Goal: Transaction & Acquisition: Obtain resource

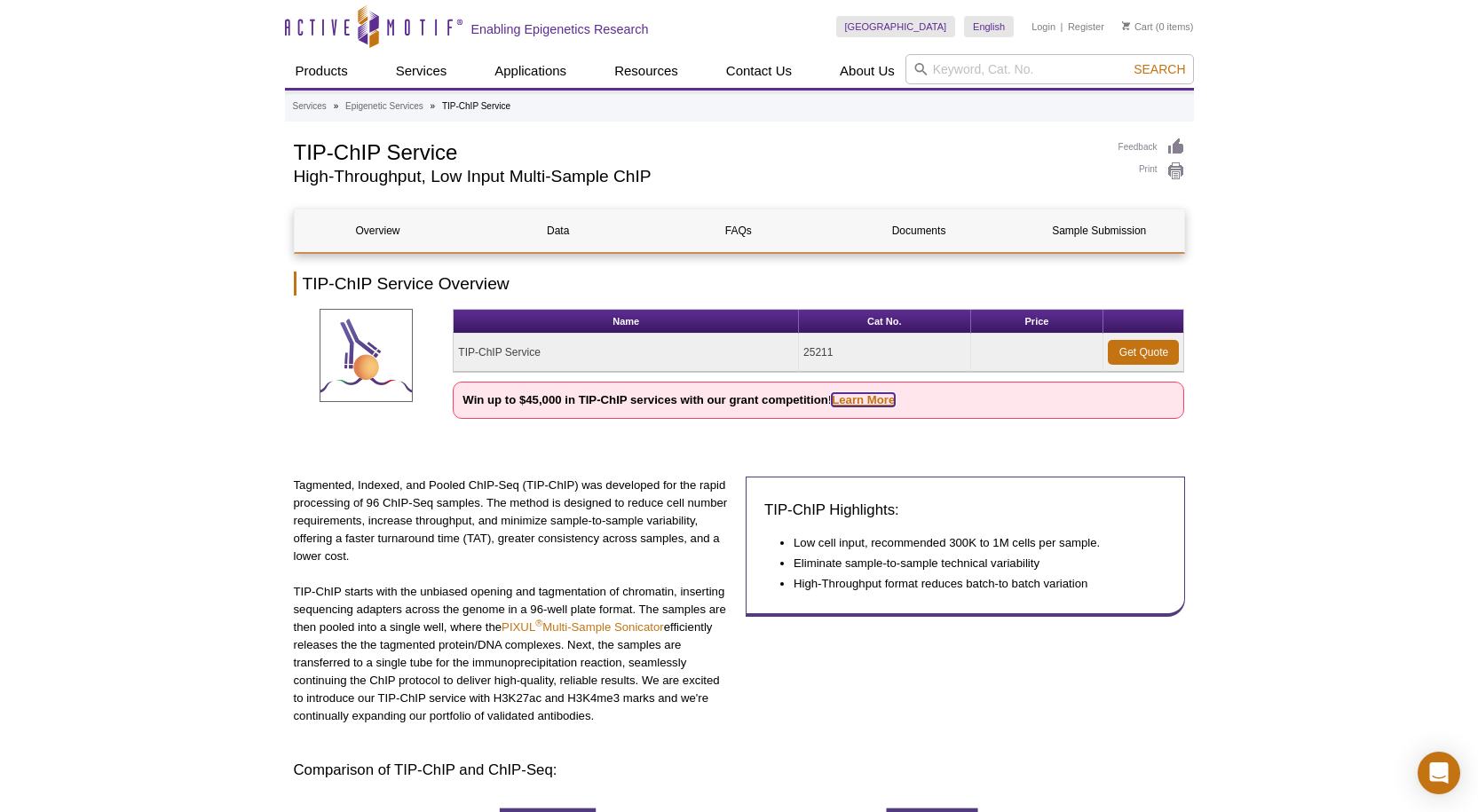
click at [862, 404] on link "Learn More" at bounding box center [864, 400] width 63 height 14
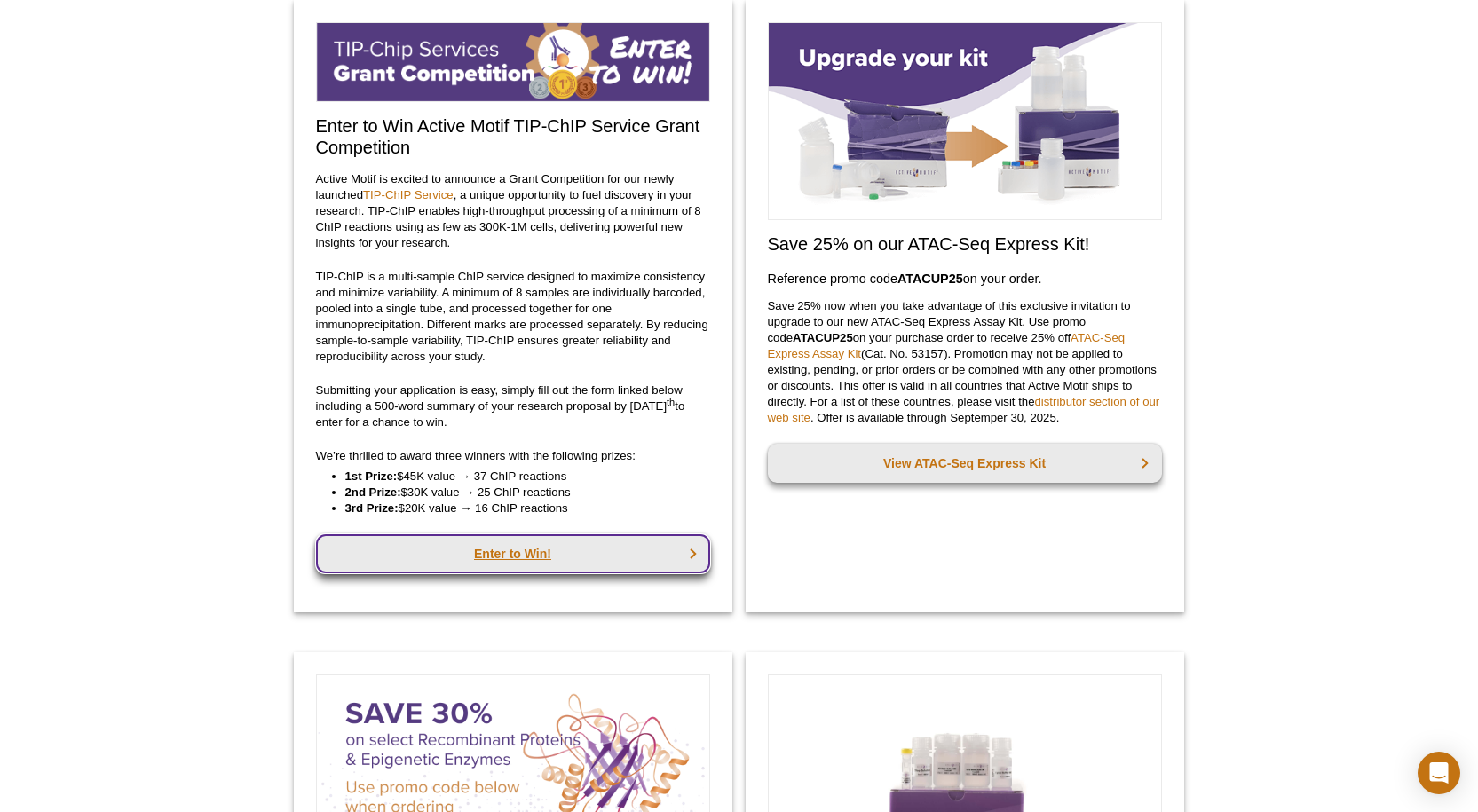
click at [508, 558] on link "Enter to Win!" at bounding box center [514, 554] width 394 height 39
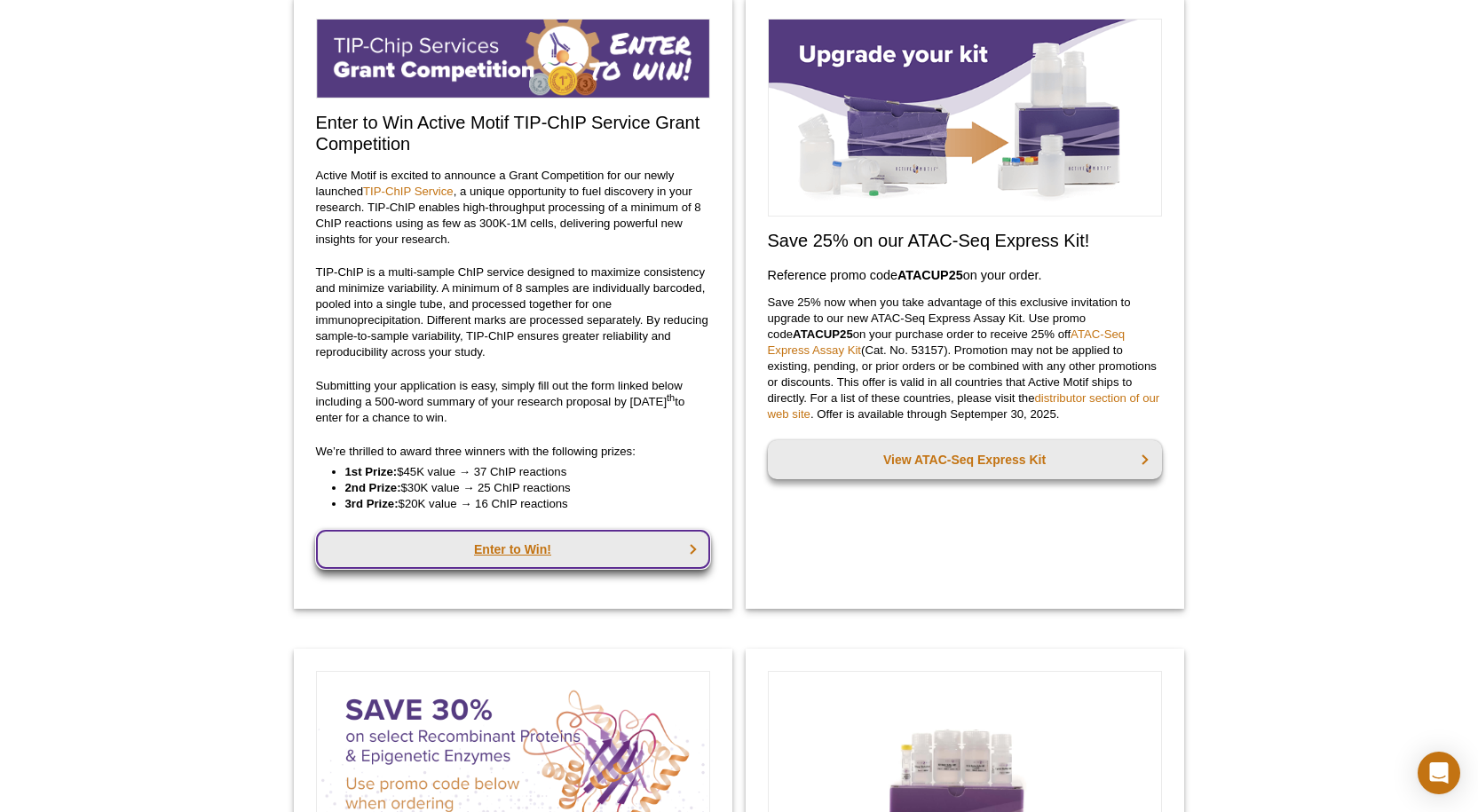
scroll to position [141, 0]
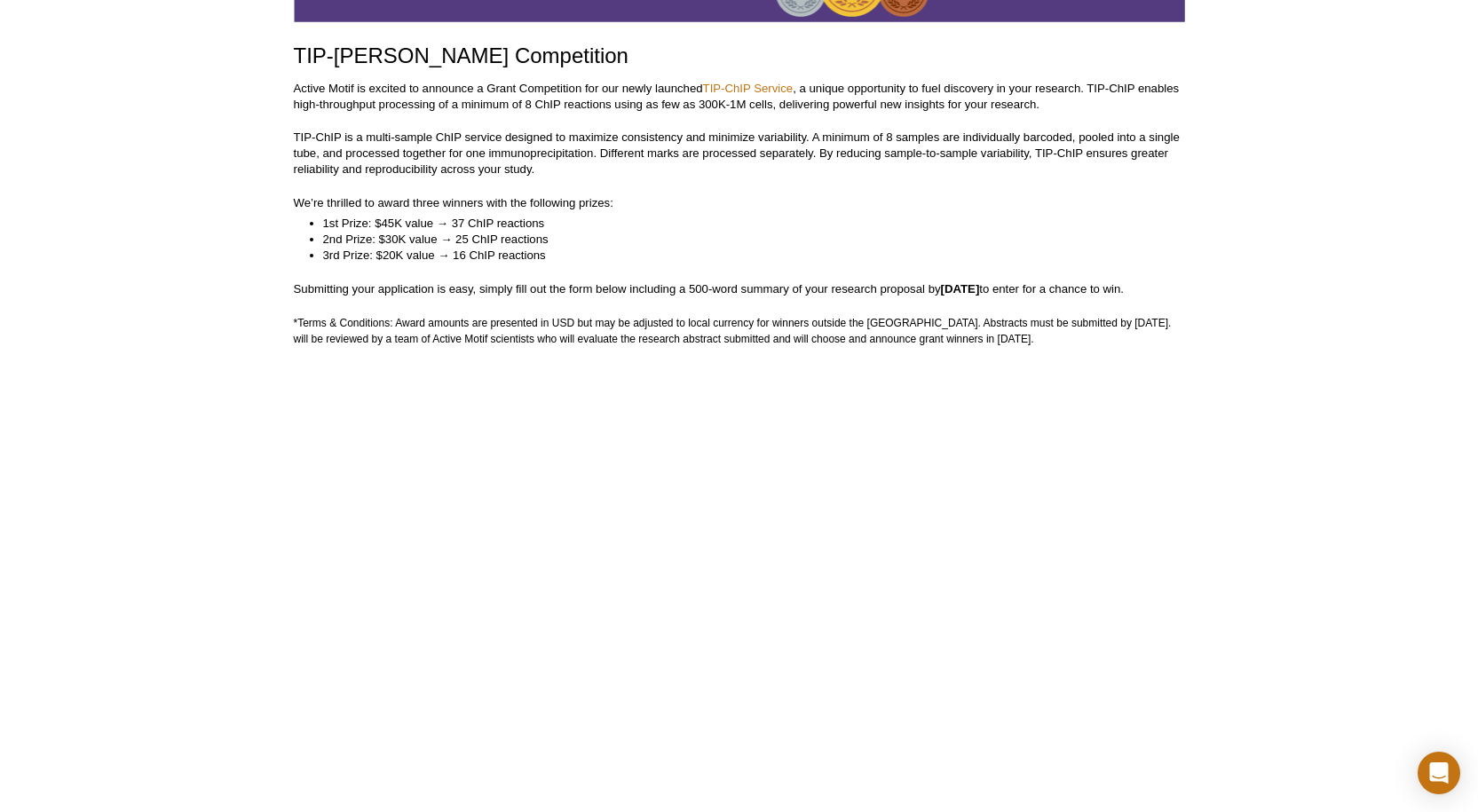
scroll to position [241, 0]
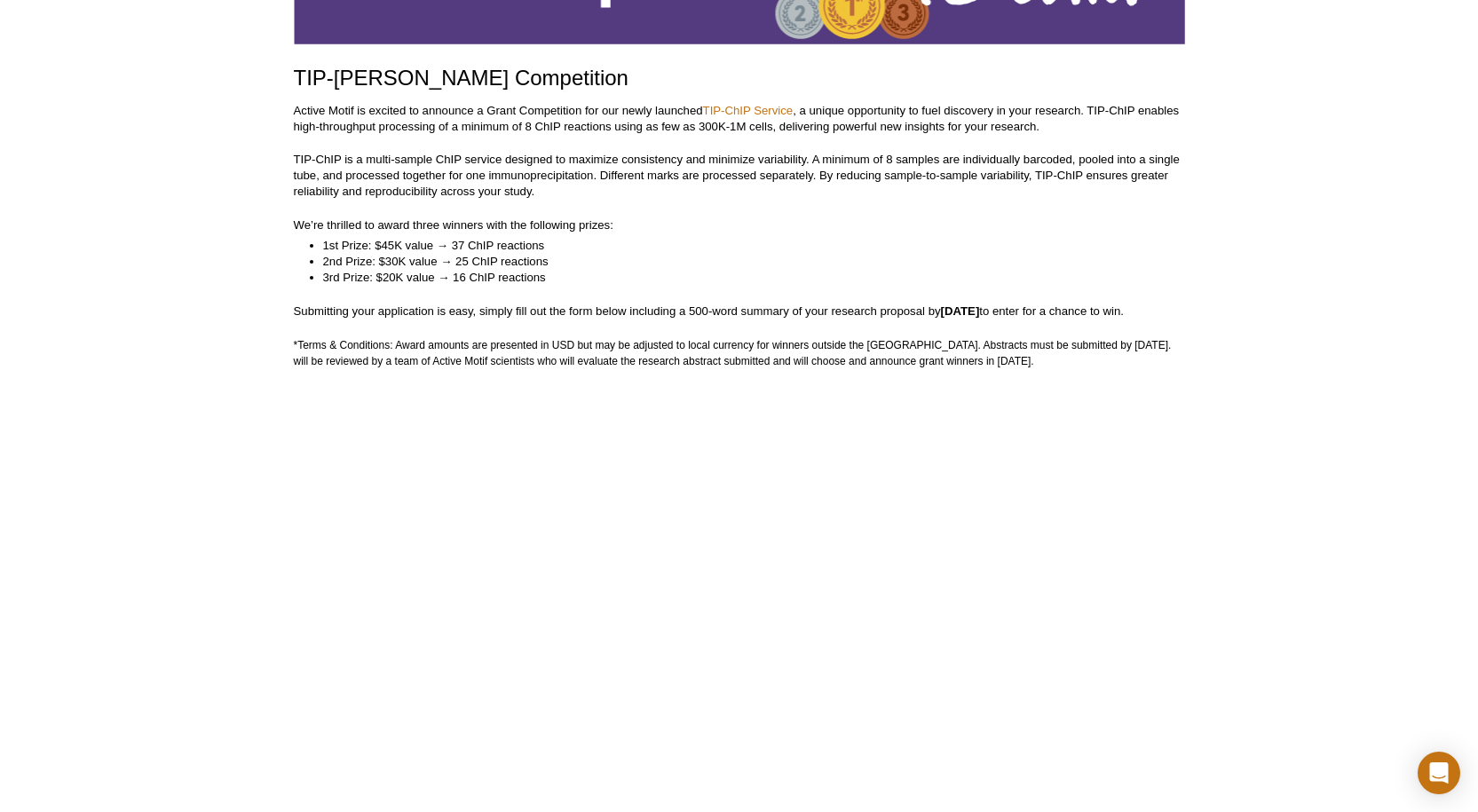
click at [916, 163] on p "TIP-ChIP is a multi-sample ChIP service designed to maximize consistency and mi…" at bounding box center [739, 175] width 891 height 48
click at [450, 166] on p "TIP-ChIP is a multi-sample ChIP service designed to maximize consistency and mi…" at bounding box center [739, 175] width 891 height 48
drag, startPoint x: 362, startPoint y: 189, endPoint x: 560, endPoint y: 201, distance: 198.4
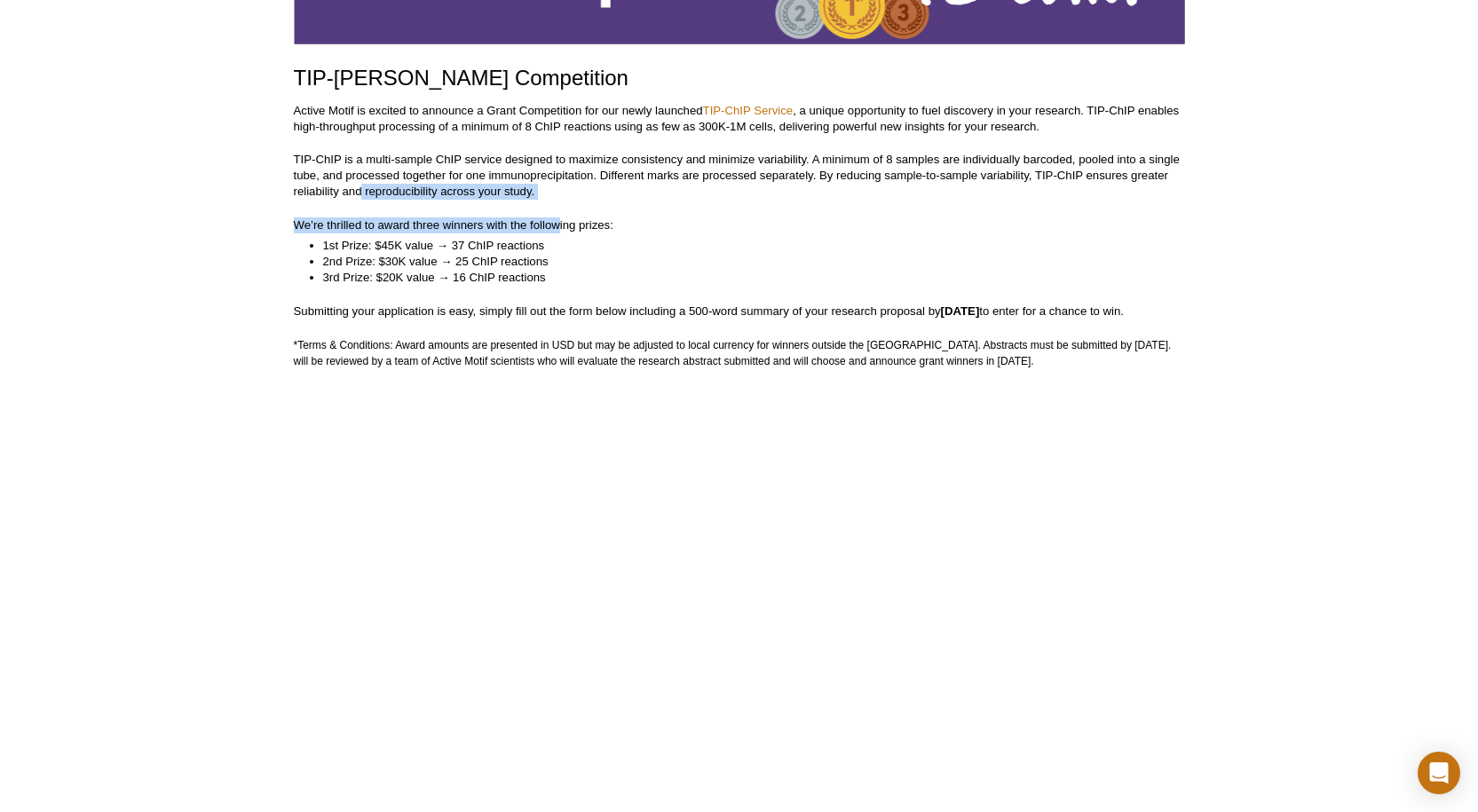
drag, startPoint x: 560, startPoint y: 201, endPoint x: 359, endPoint y: 195, distance: 201.1
click at [359, 195] on p "TIP-ChIP is a multi-sample ChIP service designed to maximize consistency and mi…" at bounding box center [739, 175] width 891 height 48
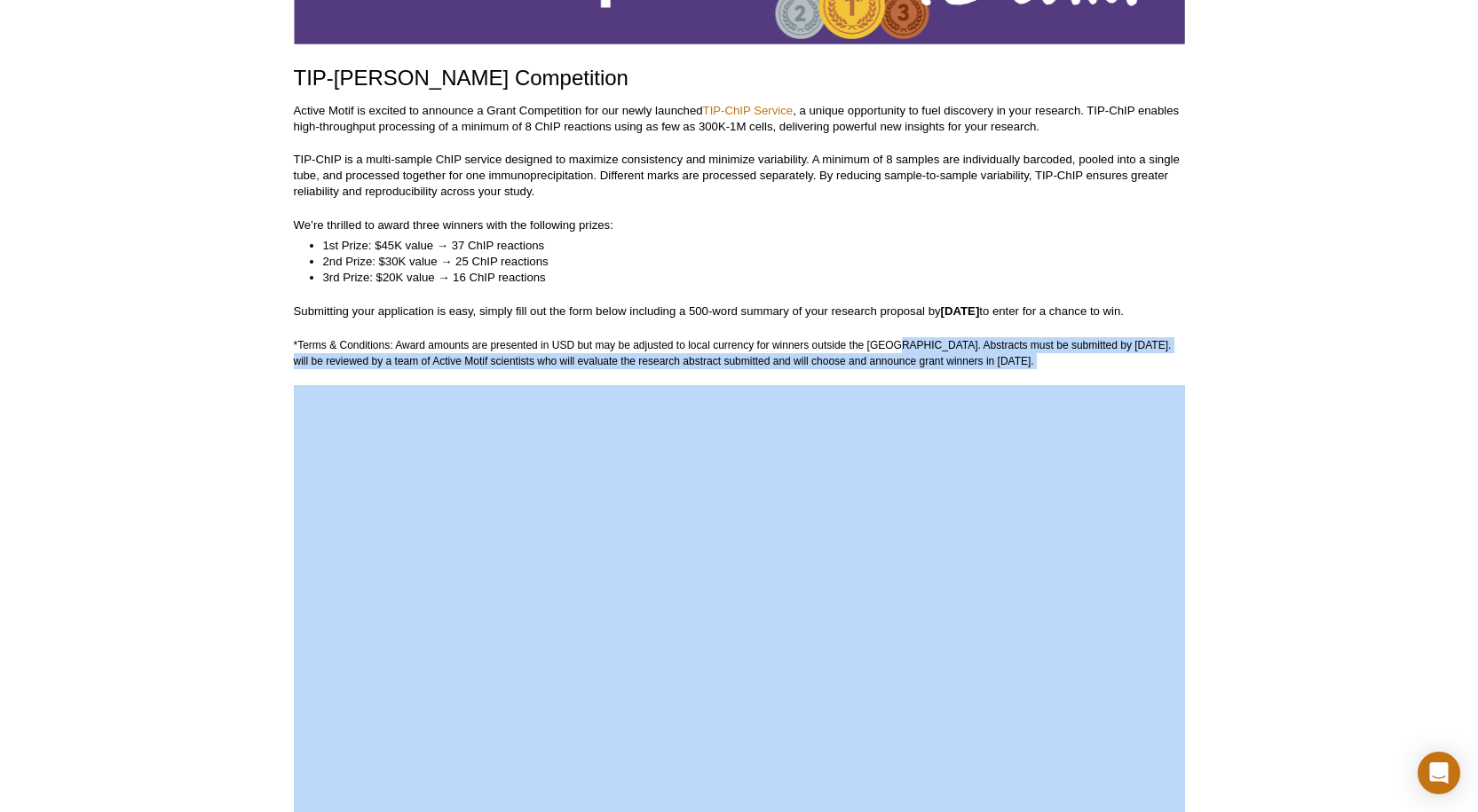
drag, startPoint x: 895, startPoint y: 343, endPoint x: 1029, endPoint y: 371, distance: 136.9
click at [1158, 353] on p "*Terms & Conditions: Award amounts are presented in USD but may be adjusted to …" at bounding box center [739, 353] width 891 height 32
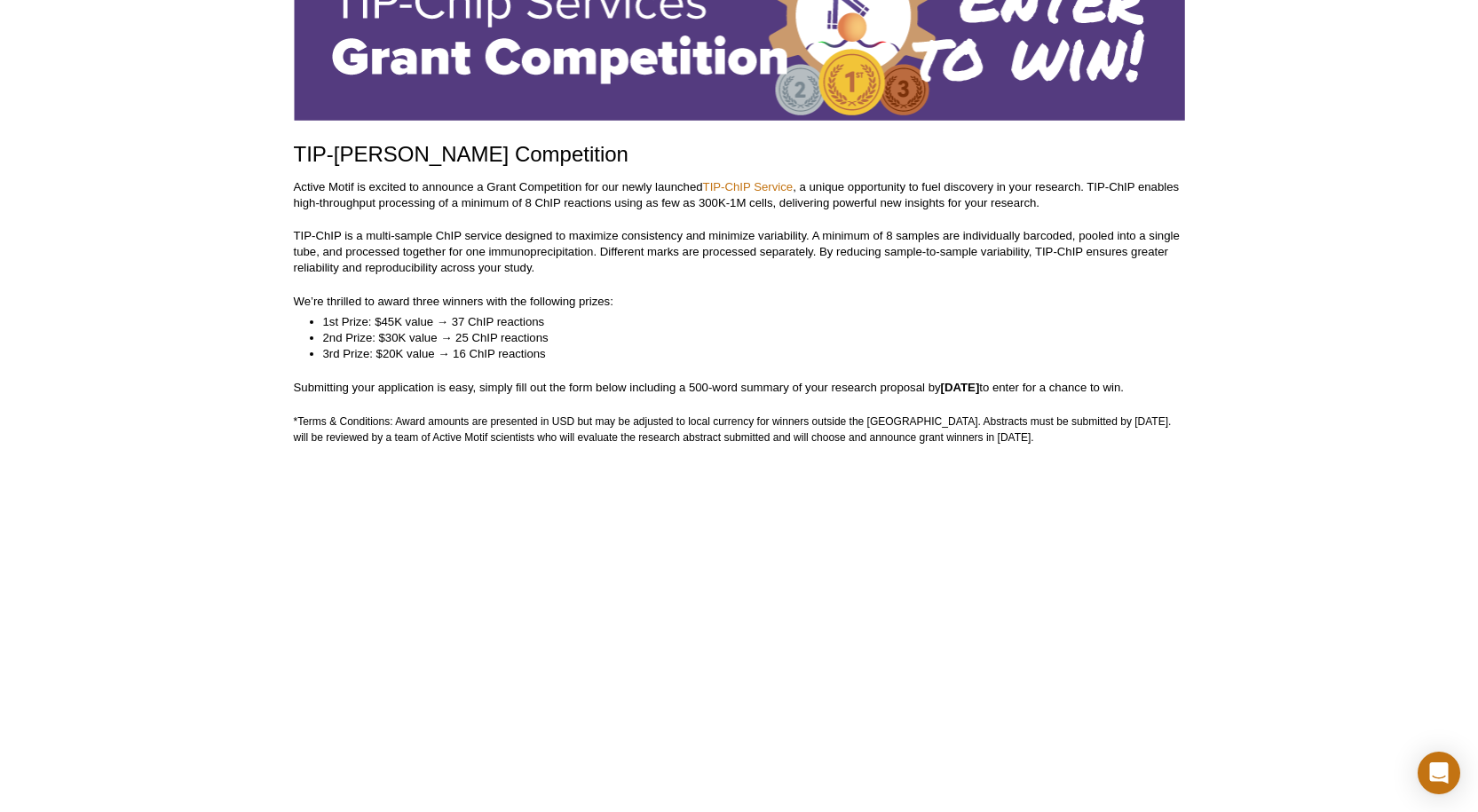
scroll to position [89, 0]
